Goal: Task Accomplishment & Management: Use online tool/utility

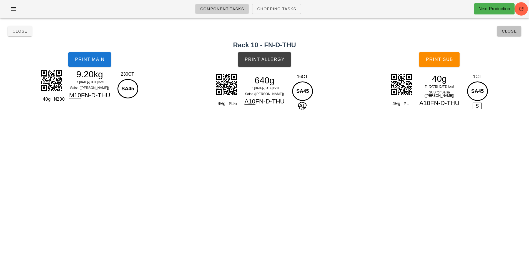
click at [514, 32] on span "Close" at bounding box center [509, 31] width 15 height 4
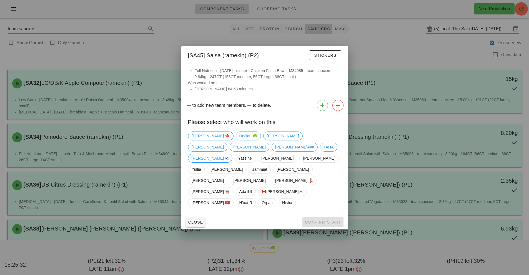
click at [398, 147] on div at bounding box center [264, 137] width 529 height 275
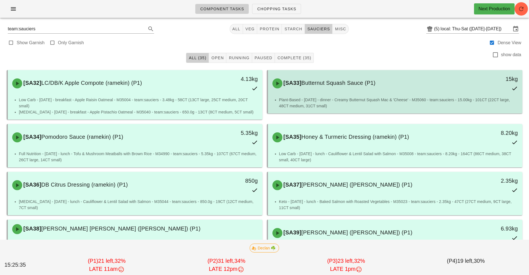
click at [334, 96] on div "[SA33] Butternut Squash Sauce (P1) 15kg" at bounding box center [395, 83] width 255 height 27
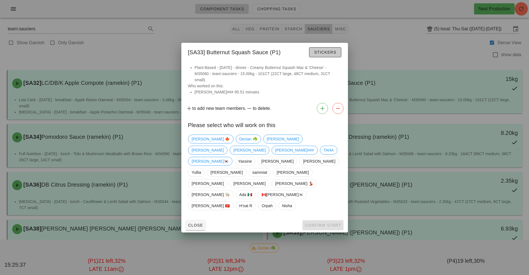
click at [322, 54] on span "Stickers" at bounding box center [325, 52] width 22 height 4
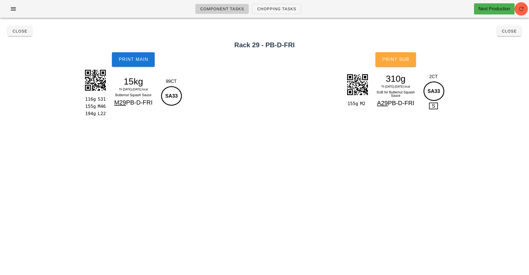
click at [389, 55] on button "Print Sub" at bounding box center [395, 59] width 41 height 14
